Goal: Task Accomplishment & Management: Manage account settings

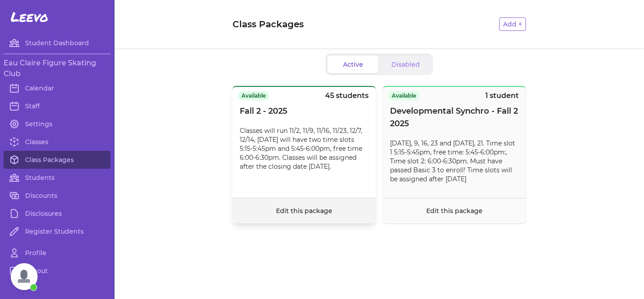
scroll to position [1882, 0]
click at [295, 213] on link "Edit this package" at bounding box center [304, 211] width 56 height 8
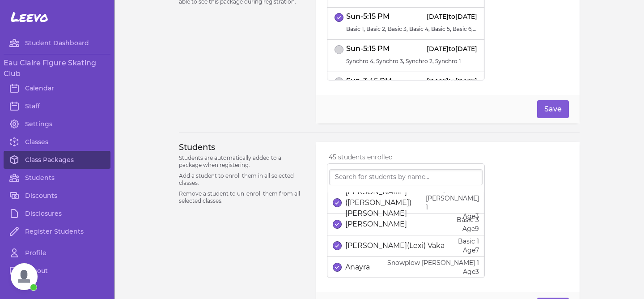
scroll to position [359, 0]
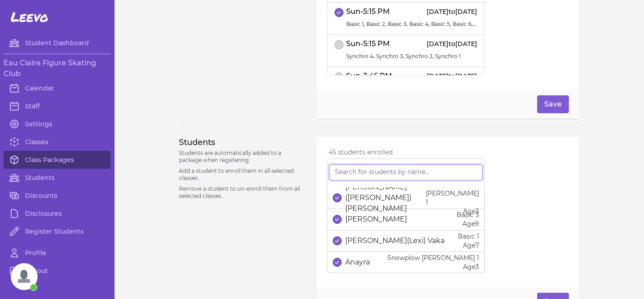
click at [351, 173] on input "search" at bounding box center [405, 172] width 153 height 16
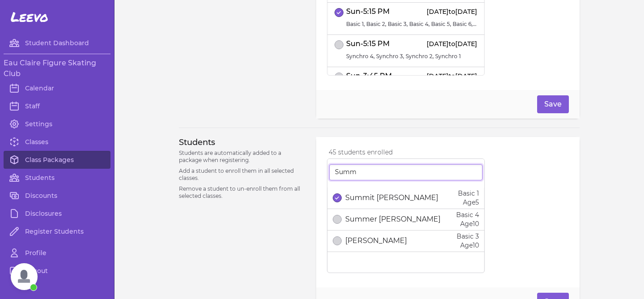
type input "Summ"
click at [337, 197] on icon "select date" at bounding box center [337, 198] width 4 height 4
click at [547, 293] on button "Save" at bounding box center [553, 301] width 32 height 18
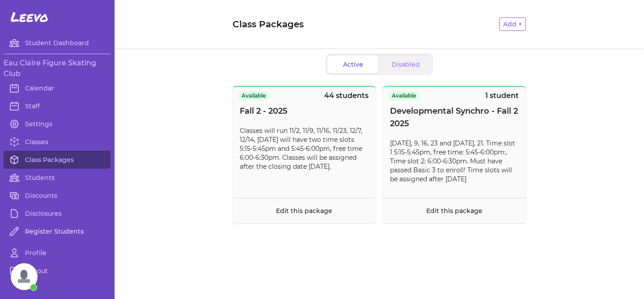
scroll to position [24, 0]
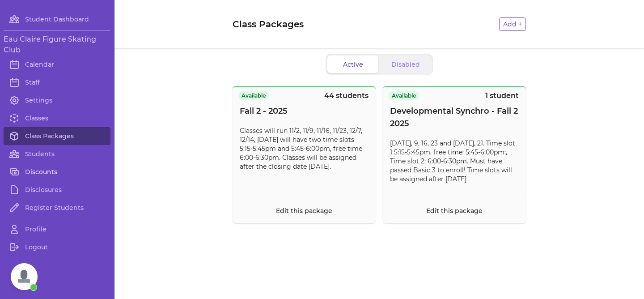
click at [44, 174] on link "Discounts" at bounding box center [57, 172] width 107 height 18
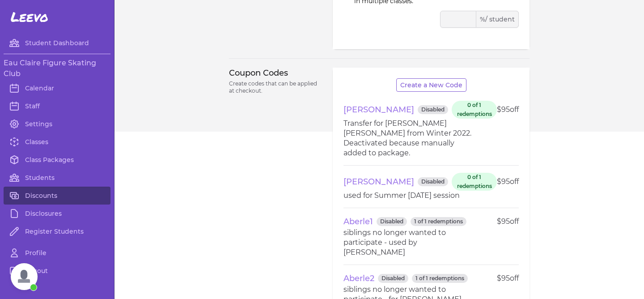
scroll to position [173, 0]
click at [422, 85] on button "Create a New Code" at bounding box center [431, 83] width 70 height 13
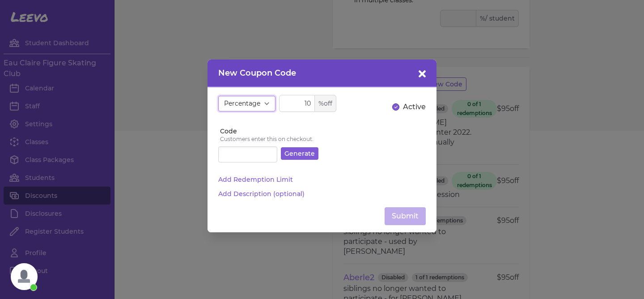
click at [265, 106] on select "Percentage Cash Value" at bounding box center [246, 104] width 57 height 16
select select "fixed"
click at [310, 105] on input "10" at bounding box center [307, 103] width 57 height 17
type input "1"
type input "95"
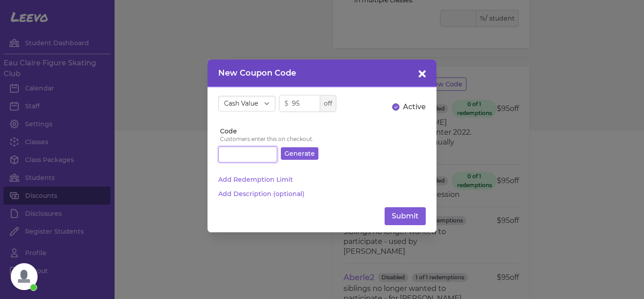
click at [246, 154] on input "Code" at bounding box center [247, 154] width 59 height 16
type input "summit"
click at [261, 179] on button "Add Redemption Limit" at bounding box center [255, 179] width 75 height 9
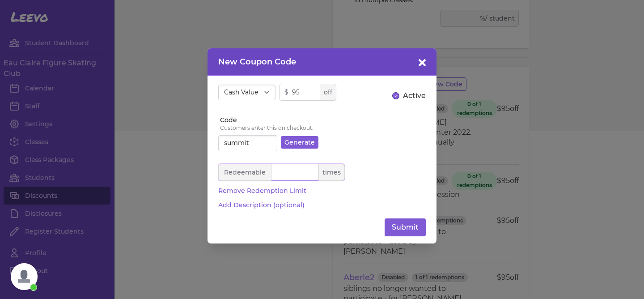
click at [282, 171] on input "number" at bounding box center [281, 172] width 127 height 17
type input "1"
click at [268, 205] on button "Add Description (optional)" at bounding box center [261, 204] width 86 height 9
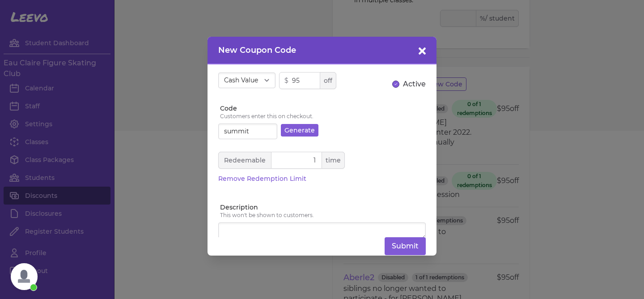
click at [266, 237] on div "Submit" at bounding box center [321, 246] width 207 height 18
click at [251, 231] on textarea "Description" at bounding box center [321, 230] width 207 height 17
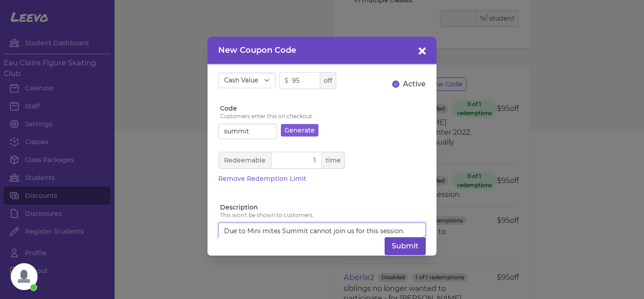
type textarea "Due to Mini mites Summit cannot join us for this session."
click at [399, 239] on button "Submit" at bounding box center [405, 246] width 41 height 18
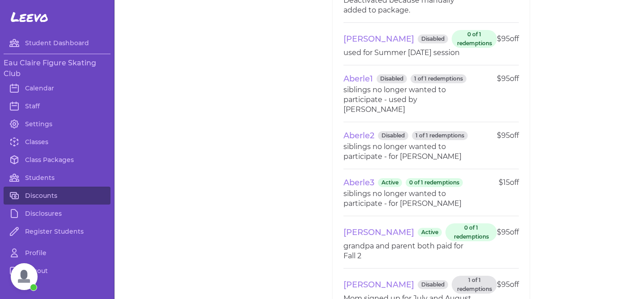
scroll to position [194, 0]
